Goal: Information Seeking & Learning: Learn about a topic

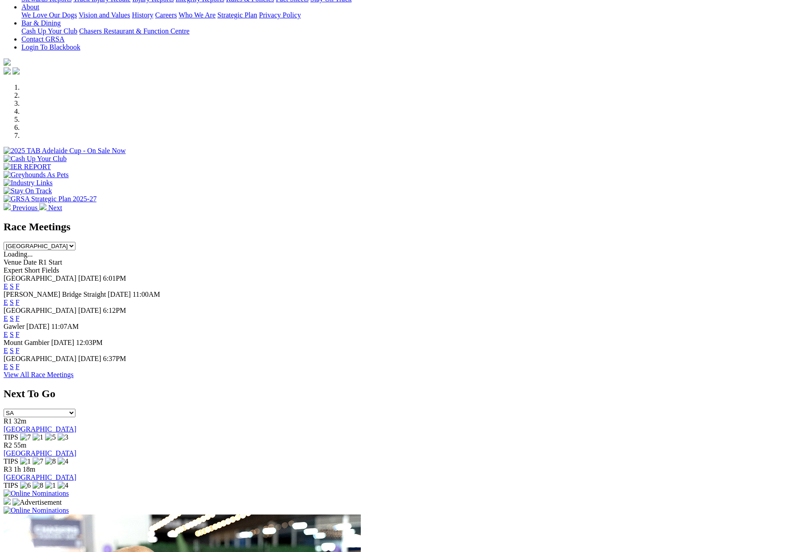
scroll to position [271, 0]
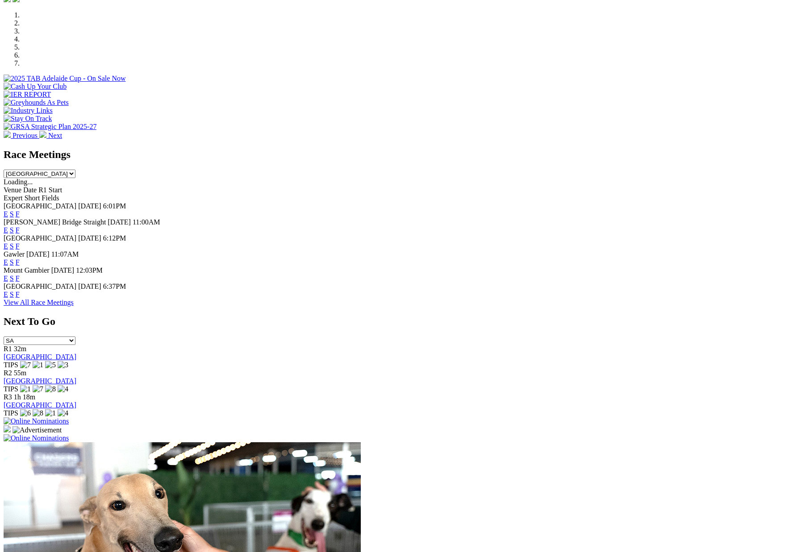
click at [20, 295] on link "F" at bounding box center [18, 295] width 4 height 8
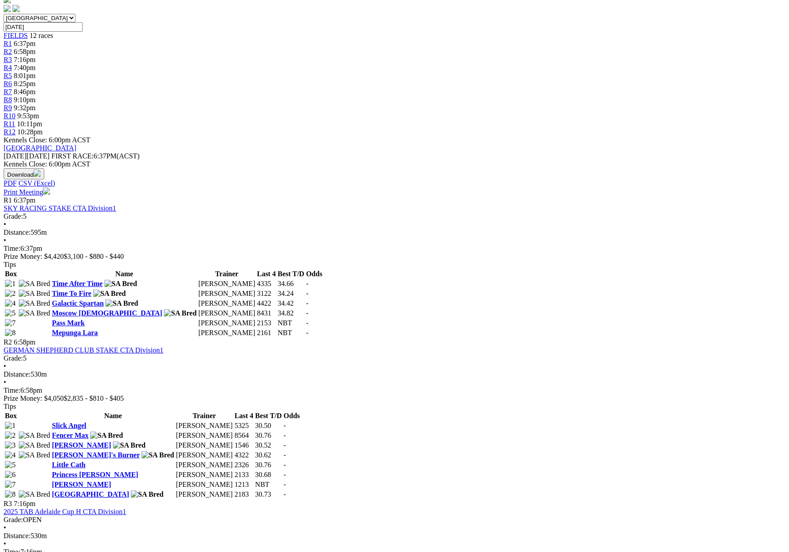
scroll to position [277, 0]
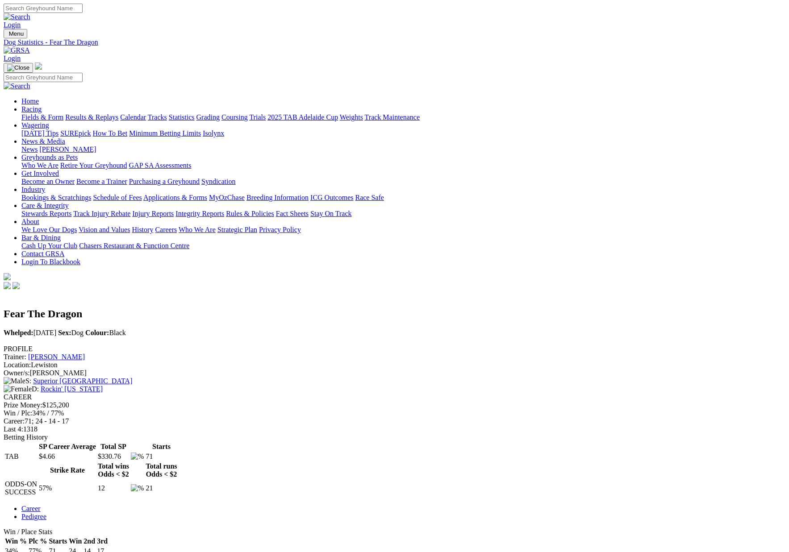
click at [63, 113] on link "Fields & Form" at bounding box center [42, 117] width 42 height 8
